Goal: Transaction & Acquisition: Purchase product/service

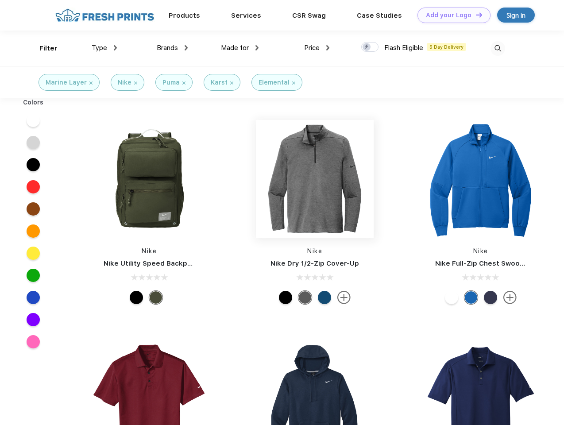
scroll to position [0, 0]
click at [450, 15] on link "Add your Logo Design Tool" at bounding box center [453, 15] width 73 height 15
click at [0, 0] on div "Design Tool" at bounding box center [0, 0] width 0 height 0
click at [475, 15] on link "Add your Logo Design Tool" at bounding box center [453, 15] width 73 height 15
click at [42, 48] on div "Filter" at bounding box center [48, 48] width 18 height 10
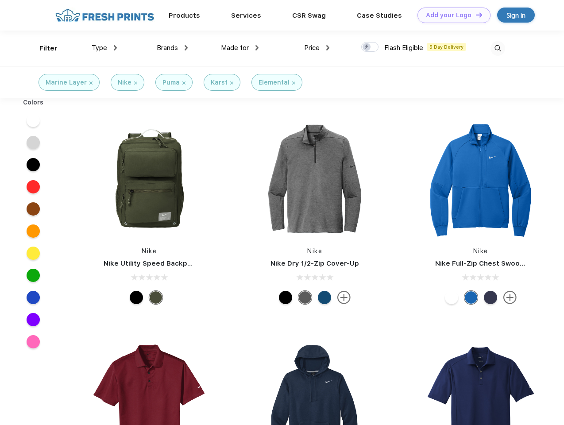
click at [104, 48] on span "Type" at bounding box center [99, 48] width 15 height 8
click at [172, 48] on span "Brands" at bounding box center [167, 48] width 21 height 8
click at [240, 48] on span "Made for" at bounding box center [235, 48] width 28 height 8
click at [317, 48] on span "Price" at bounding box center [311, 48] width 15 height 8
click at [370, 47] on div at bounding box center [369, 47] width 17 height 10
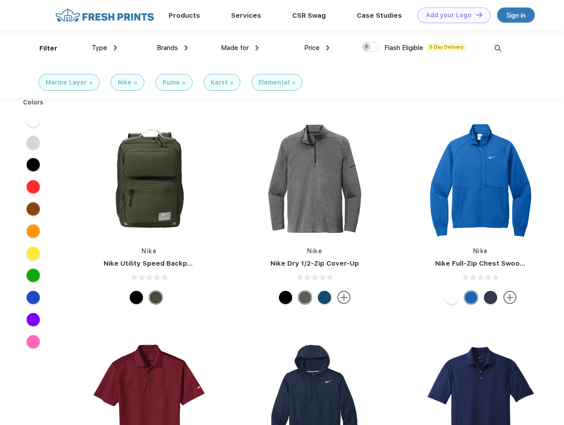
click at [367, 47] on input "checkbox" at bounding box center [364, 45] width 6 height 6
click at [497, 48] on img at bounding box center [497, 48] width 15 height 15
